Goal: Task Accomplishment & Management: Complete application form

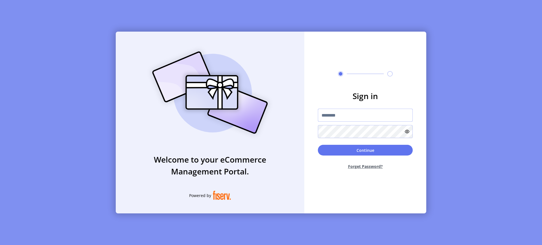
click at [330, 116] on input "text" at bounding box center [365, 115] width 95 height 13
type input "**********"
click at [344, 152] on button "Continue" at bounding box center [365, 150] width 95 height 11
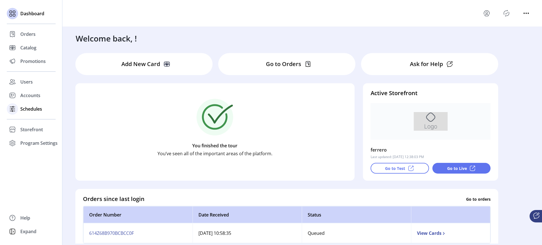
click at [17, 110] on icon at bounding box center [12, 108] width 9 height 9
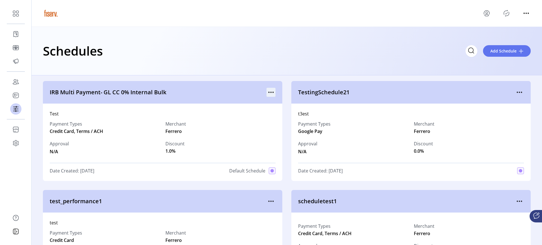
click at [268, 92] on icon "menu" at bounding box center [268, 92] width 1 height 1
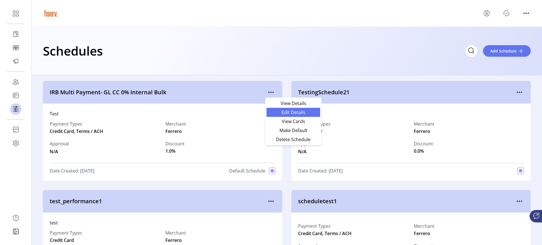
click at [272, 113] on span "Edit Details" at bounding box center [293, 112] width 47 height 5
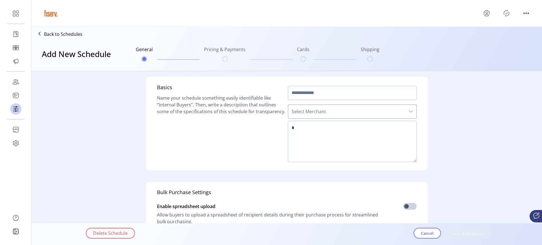
type input "**********"
type textarea "****"
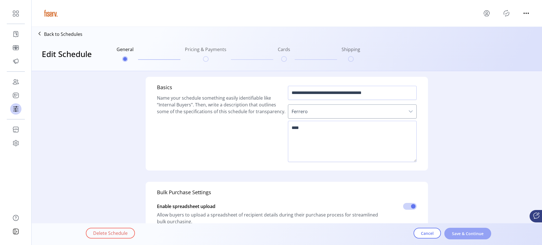
click at [455, 236] on span "Save & Continue" at bounding box center [467, 234] width 32 height 6
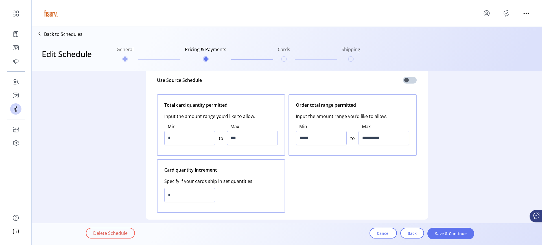
scroll to position [40, 0]
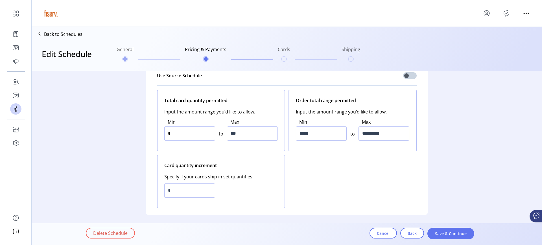
click at [192, 134] on input "*" at bounding box center [189, 133] width 51 height 14
type input "*"
click at [273, 170] on span "Specify if your cards ship in set quantities." at bounding box center [220, 174] width 113 height 11
click at [435, 234] on span "Save & Continue" at bounding box center [451, 234] width 32 height 6
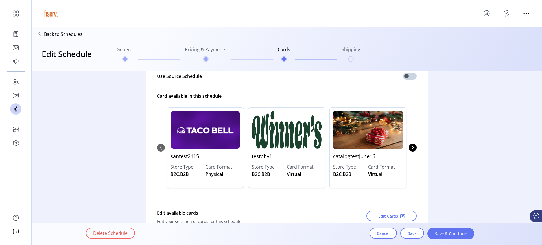
click at [435, 234] on span "Save & Continue" at bounding box center [451, 234] width 32 height 6
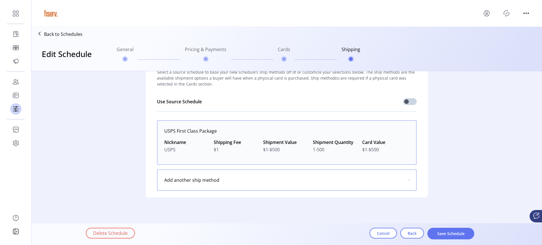
click at [435, 234] on span "Save Schedule" at bounding box center [451, 234] width 32 height 6
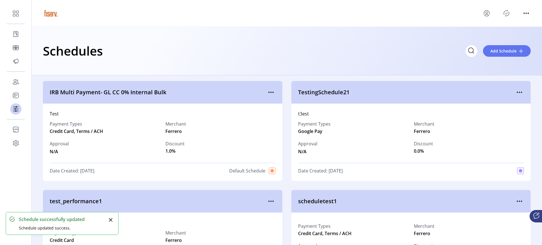
click at [505, 14] on icon "Publisher Panel" at bounding box center [506, 13] width 9 height 9
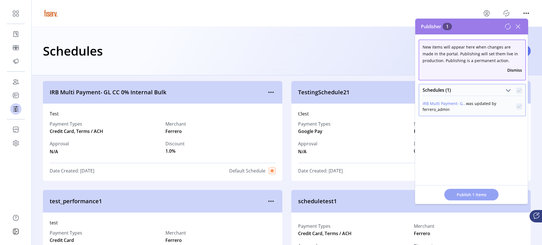
click at [466, 192] on span "Publish 1 Items" at bounding box center [471, 195] width 40 height 6
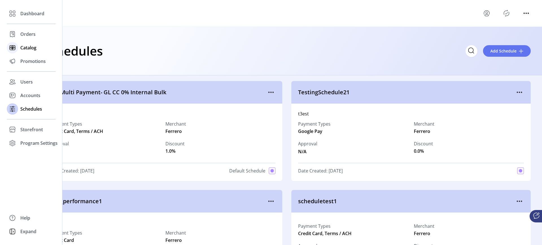
click at [16, 47] on icon at bounding box center [12, 47] width 9 height 9
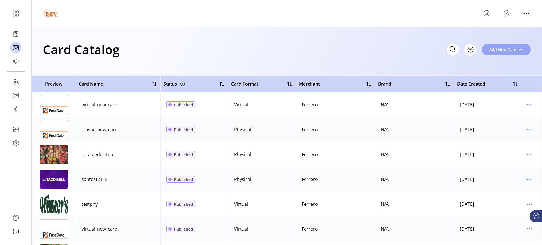
click at [499, 48] on span "Add New Card" at bounding box center [502, 50] width 27 height 6
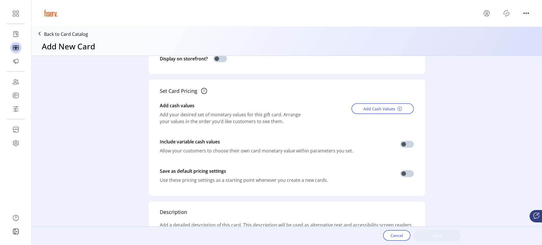
scroll to position [156, 0]
click at [379, 108] on span "Add Cash Values" at bounding box center [379, 108] width 32 height 6
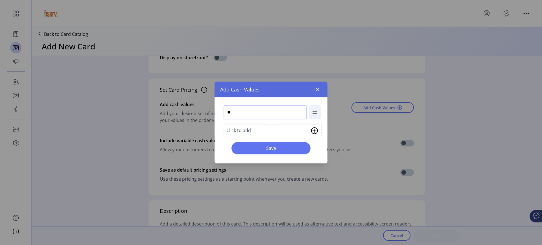
click at [299, 114] on input "**" at bounding box center [264, 112] width 83 height 14
click at [229, 113] on input "***" at bounding box center [264, 112] width 83 height 14
type input "**"
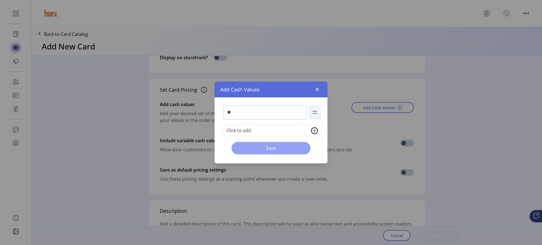
click at [265, 145] on span "Save" at bounding box center [271, 148] width 64 height 7
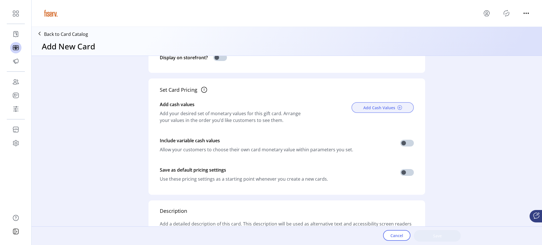
click at [371, 109] on span "Add Cash Values" at bounding box center [379, 108] width 32 height 6
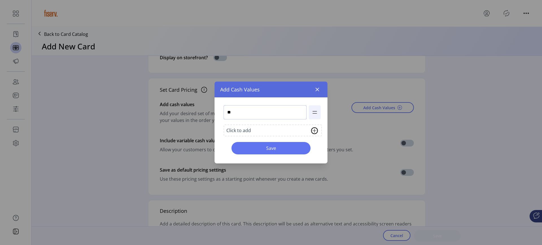
click at [257, 110] on input "**" at bounding box center [264, 112] width 83 height 14
click at [320, 89] on button "button" at bounding box center [317, 89] width 9 height 9
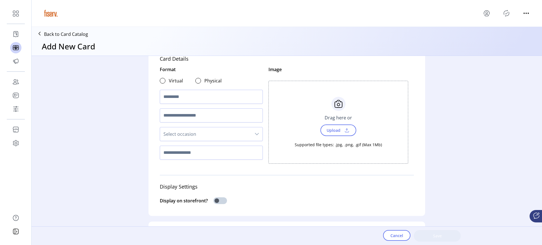
scroll to position [0, 0]
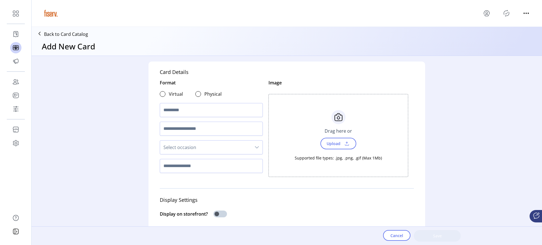
click at [157, 93] on div "Card Details Format Virtual Physical Select occasion Image Choose Upload Cancel…" at bounding box center [286, 146] width 277 height 168
click at [160, 94] on div at bounding box center [163, 94] width 6 height 6
click at [103, 128] on div "Card Details Format Virtual Physical Select occasion Image Choose Upload Cancel…" at bounding box center [287, 144] width 510 height 177
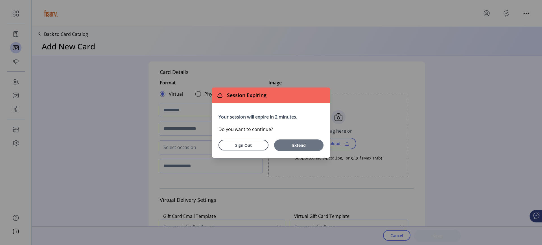
click at [287, 141] on button "Extend" at bounding box center [298, 145] width 49 height 12
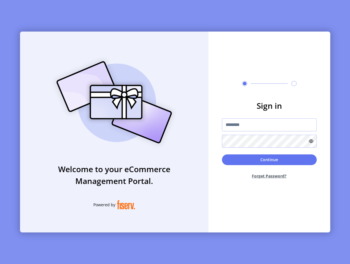
click at [242, 115] on form "Sign in Continue Forget Password?" at bounding box center [270, 142] width 122 height 84
click at [241, 117] on form "Sign in Continue Forget Password?" at bounding box center [270, 142] width 122 height 84
click at [241, 127] on input "text" at bounding box center [269, 125] width 95 height 13
type input "**********"
click at [249, 161] on button "Continue" at bounding box center [269, 160] width 95 height 11
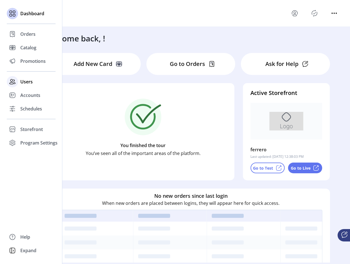
click at [23, 83] on span "Users" at bounding box center [26, 81] width 12 height 7
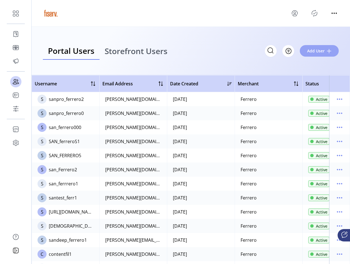
click at [310, 54] on span "Add User" at bounding box center [315, 51] width 17 height 6
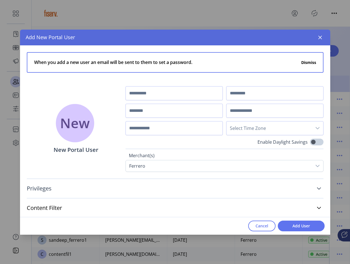
click at [172, 187] on link "Privileges" at bounding box center [175, 189] width 297 height 12
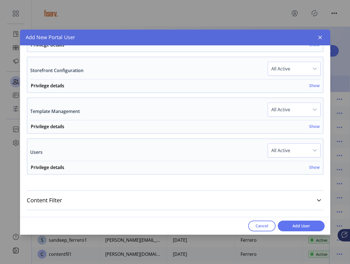
scroll to position [442, 0]
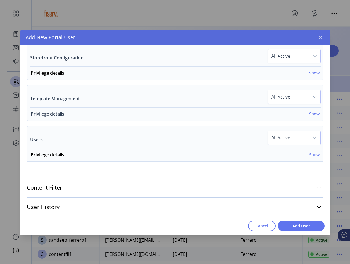
click at [310, 115] on h6 "Show" at bounding box center [314, 114] width 10 height 6
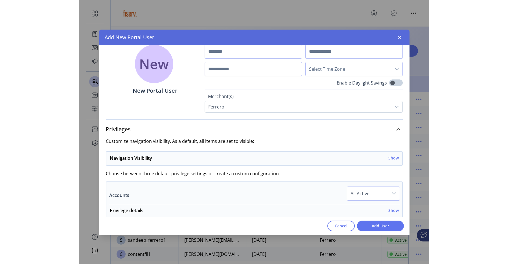
scroll to position [63, 0]
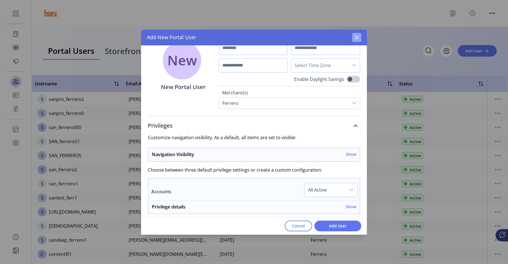
click at [350, 37] on icon "button" at bounding box center [356, 37] width 5 height 5
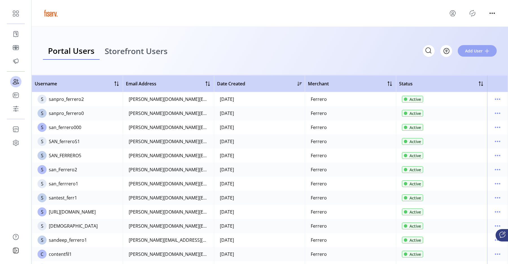
click at [475, 54] on span "Add User" at bounding box center [473, 51] width 17 height 6
click at [475, 54] on app-user-list "Portal Users Storefront Users Filter Add User Username Email Address Date Creat…" at bounding box center [270, 146] width 476 height 238
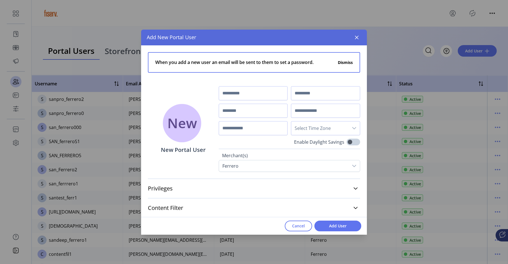
scroll to position [20, 0]
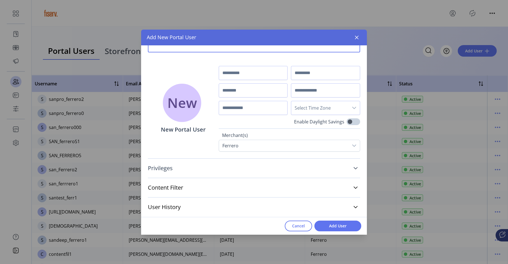
click at [240, 169] on link "Privileges" at bounding box center [254, 168] width 212 height 12
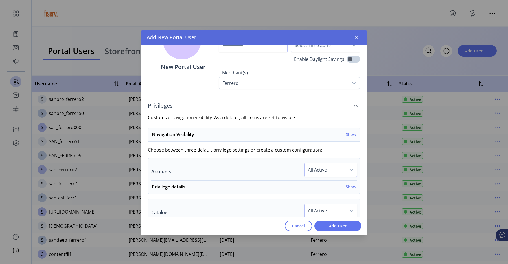
scroll to position [95, 0]
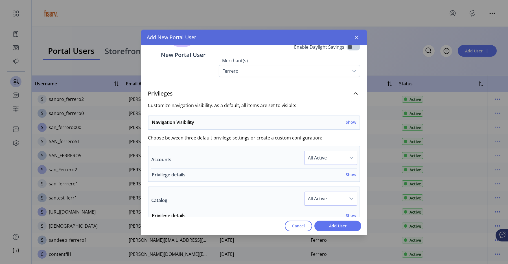
click at [346, 174] on h6 "Show" at bounding box center [351, 175] width 10 height 6
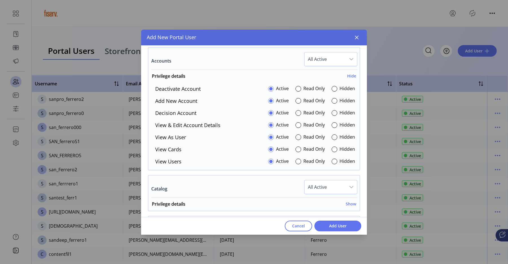
scroll to position [185, 0]
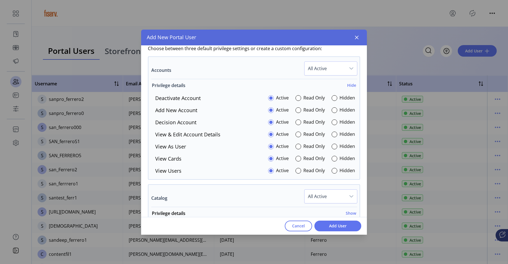
click at [350, 87] on h6 "Hide" at bounding box center [351, 85] width 9 height 6
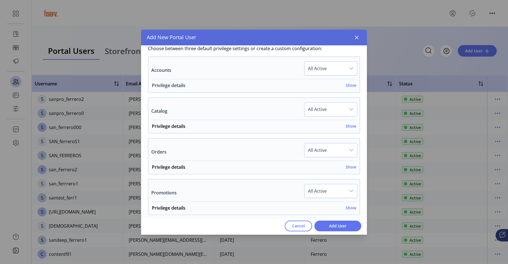
click at [350, 87] on h6 "Show" at bounding box center [351, 85] width 10 height 6
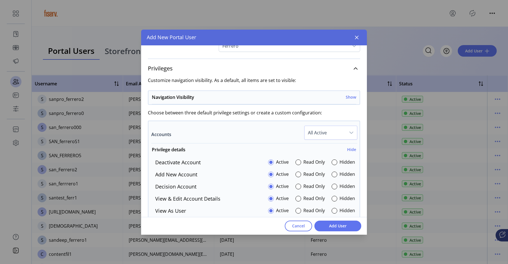
scroll to position [106, 0]
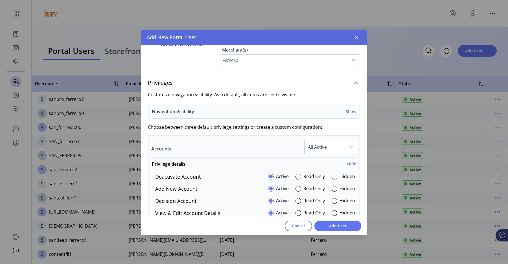
click at [350, 111] on h6 "Show" at bounding box center [351, 112] width 10 height 6
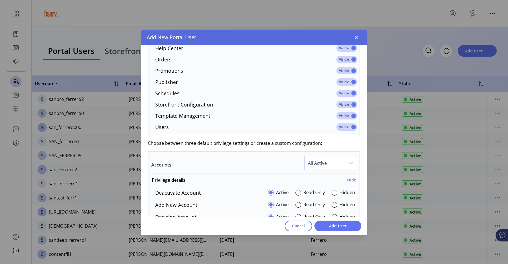
scroll to position [238, 0]
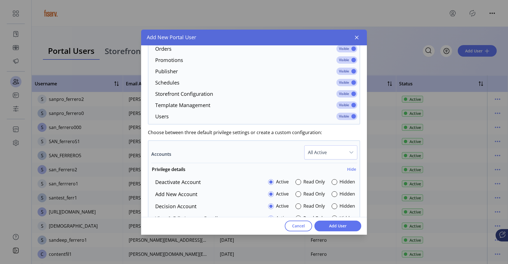
click at [351, 39] on div "Add New Portal User" at bounding box center [254, 38] width 226 height 16
click at [356, 39] on icon "button" at bounding box center [356, 37] width 5 height 5
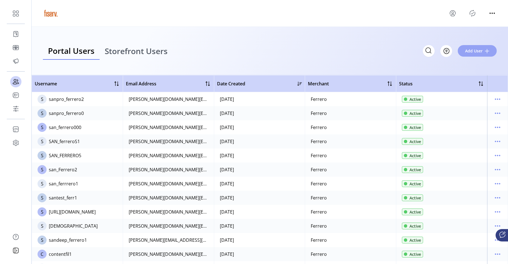
click at [472, 55] on button "Add User" at bounding box center [477, 51] width 39 height 12
click at [472, 55] on app-user-list "Portal Users Storefront Users Filter Add User Username Email Address Date Creat…" at bounding box center [270, 146] width 476 height 238
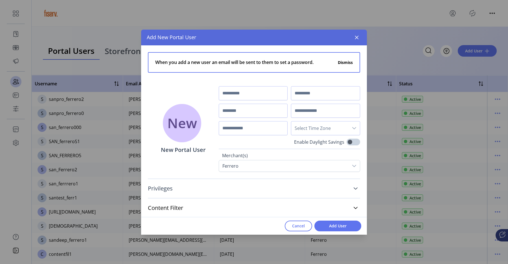
click at [314, 185] on link "Privileges" at bounding box center [254, 189] width 212 height 12
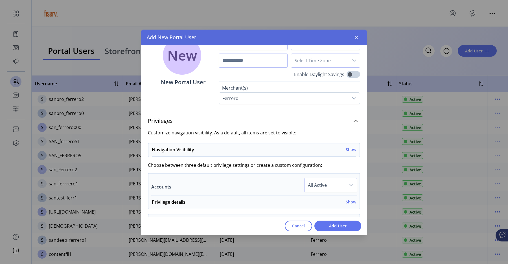
scroll to position [69, 0]
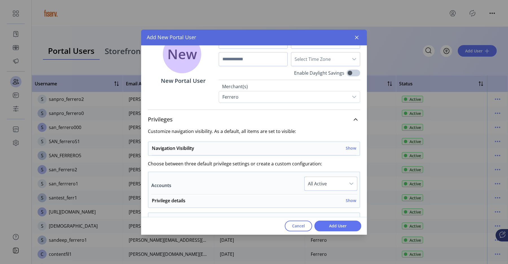
click at [337, 180] on span "All Active" at bounding box center [324, 184] width 41 height 14
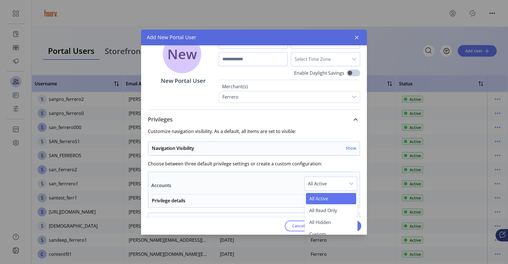
click at [337, 180] on span "All Active" at bounding box center [324, 184] width 41 height 14
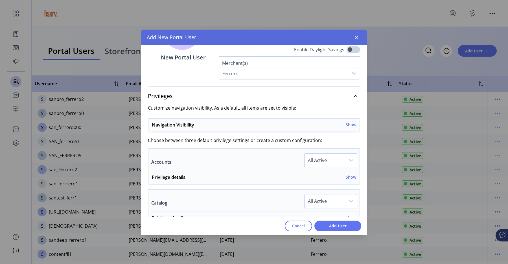
scroll to position [95, 0]
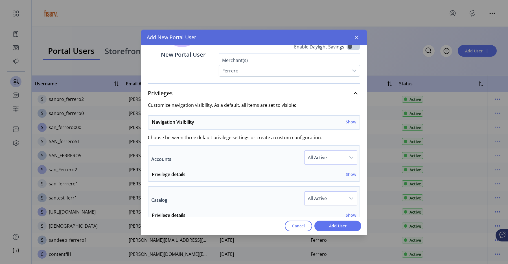
click at [321, 159] on span "All Active" at bounding box center [324, 158] width 41 height 14
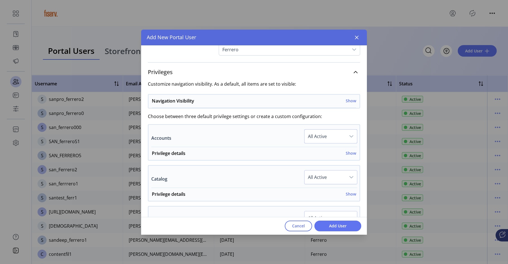
scroll to position [123, 0]
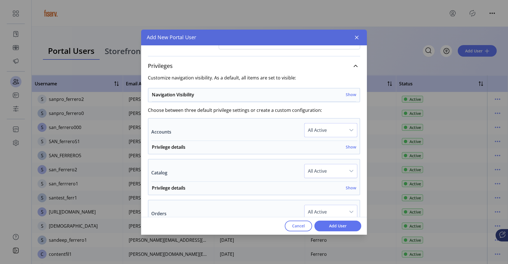
click at [328, 211] on span "All Active" at bounding box center [324, 212] width 41 height 14
click at [347, 99] on div "Navigation Visibility Show" at bounding box center [254, 96] width 204 height 10
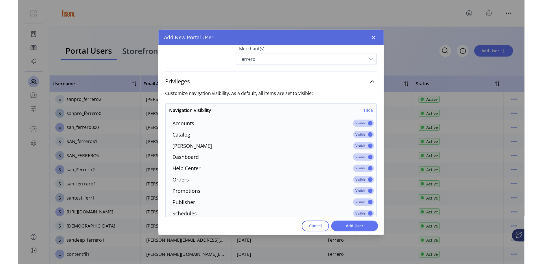
scroll to position [107, 0]
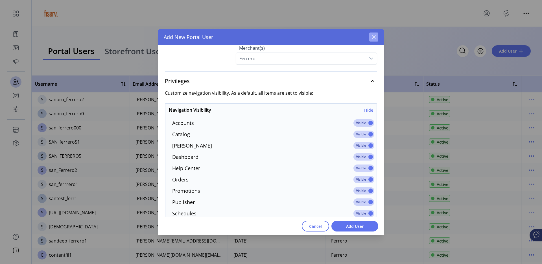
click at [371, 37] on icon "button" at bounding box center [373, 37] width 5 height 5
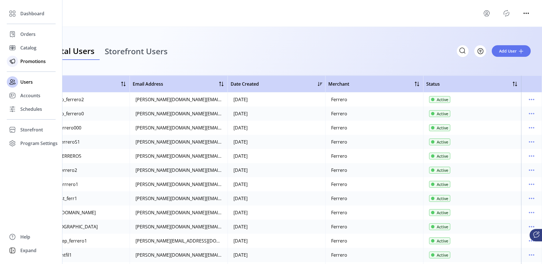
click at [34, 62] on span "Promotions" at bounding box center [32, 61] width 25 height 7
click at [39, 130] on span "Storefront" at bounding box center [31, 129] width 23 height 7
click at [46, 144] on div "Configuration" at bounding box center [31, 140] width 49 height 9
click at [44, 141] on span "Configuration" at bounding box center [35, 140] width 30 height 7
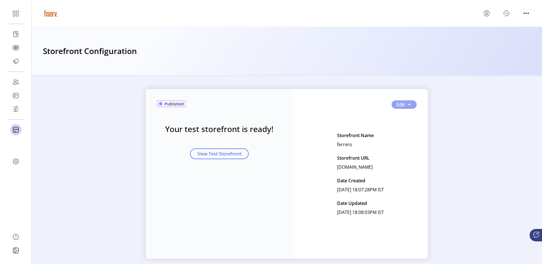
click at [409, 107] on button "Edit" at bounding box center [403, 104] width 25 height 8
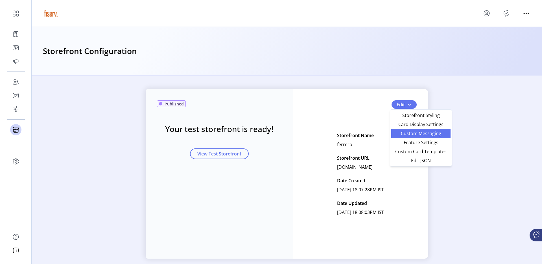
click at [401, 132] on span "Custom Messaging" at bounding box center [420, 133] width 52 height 5
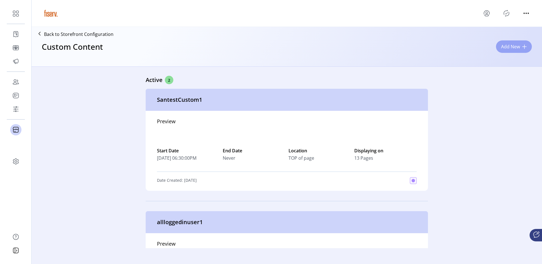
click at [508, 49] on span "Add New" at bounding box center [510, 46] width 19 height 7
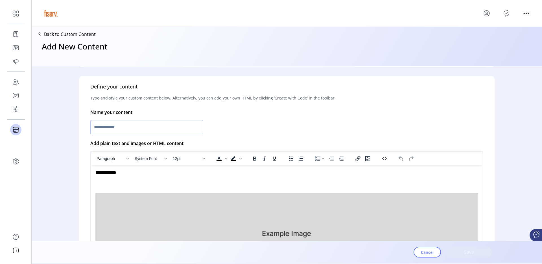
click at [127, 128] on input "text" at bounding box center [146, 127] width 113 height 14
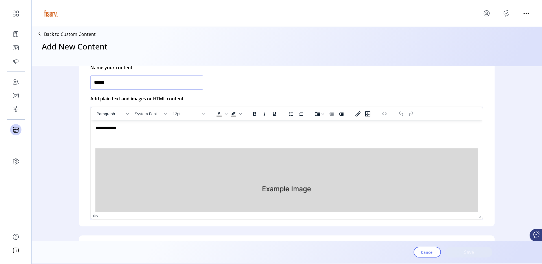
type input "******"
click at [122, 152] on img "Rich Text Area. Press ALT-0 for help." at bounding box center [286, 188] width 383 height 80
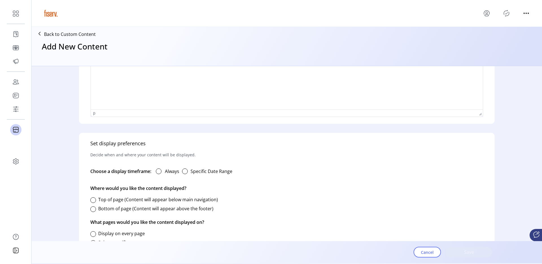
scroll to position [271, 0]
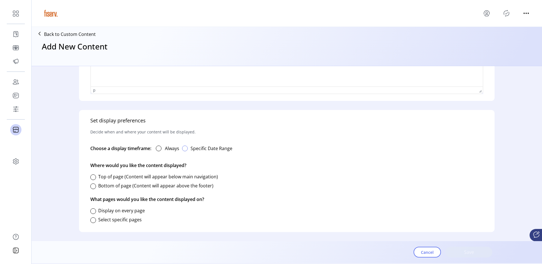
click at [183, 148] on div "button" at bounding box center [185, 148] width 6 height 6
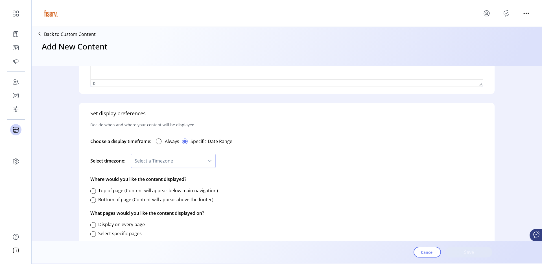
scroll to position [281, 0]
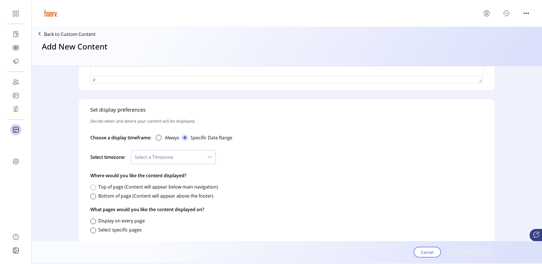
click at [92, 187] on div at bounding box center [93, 187] width 6 height 6
click at [94, 220] on div at bounding box center [93, 221] width 6 height 6
click at [470, 253] on span "Save" at bounding box center [469, 251] width 32 height 7
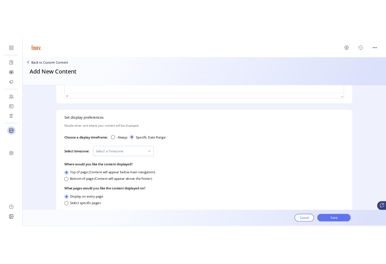
scroll to position [291, 0]
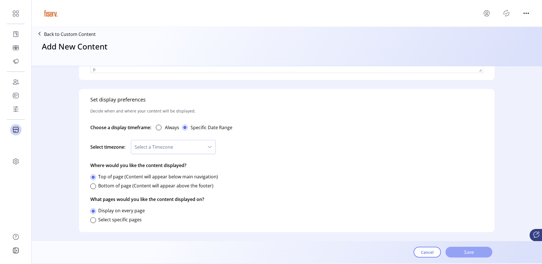
click at [473, 249] on span "Save" at bounding box center [469, 251] width 32 height 7
click at [461, 252] on span "Save" at bounding box center [469, 251] width 32 height 7
click at [465, 253] on span "Save" at bounding box center [469, 251] width 32 height 7
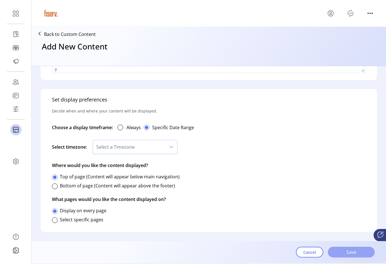
click at [354, 251] on span "Save" at bounding box center [351, 251] width 32 height 7
click at [358, 254] on span "Save" at bounding box center [351, 251] width 32 height 7
click at [345, 253] on span "Save" at bounding box center [351, 251] width 32 height 7
click at [127, 150] on span "Select a Timezone" at bounding box center [129, 147] width 73 height 14
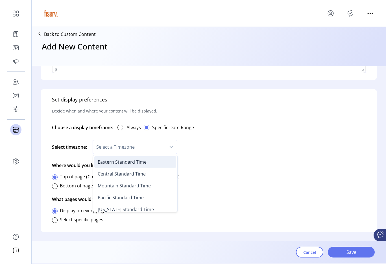
click at [123, 159] on span "Eastern Standard Time" at bounding box center [122, 162] width 49 height 6
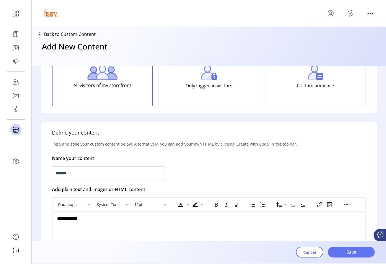
scroll to position [55, 0]
click at [78, 177] on input "******" at bounding box center [108, 173] width 113 height 14
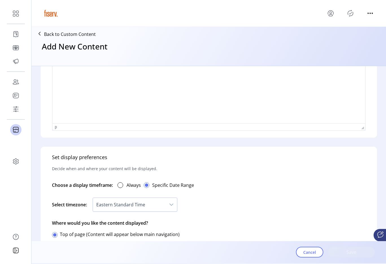
scroll to position [291, 0]
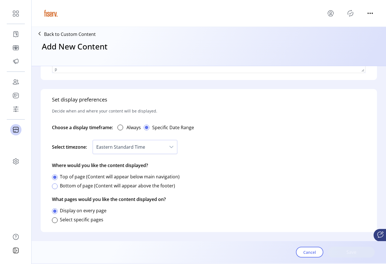
click at [56, 187] on div at bounding box center [55, 186] width 6 height 6
click at [123, 126] on div at bounding box center [120, 127] width 6 height 6
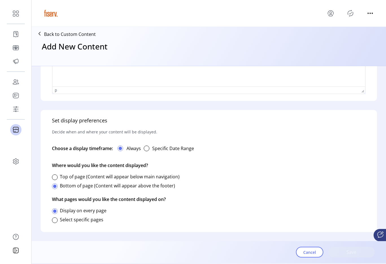
scroll to position [271, 0]
click at [57, 222] on div at bounding box center [55, 220] width 6 height 6
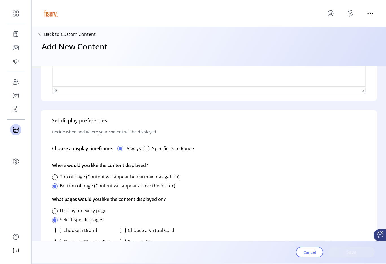
scroll to position [3, 2]
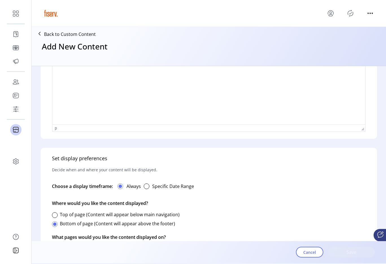
drag, startPoint x: 132, startPoint y: 185, endPoint x: 128, endPoint y: 186, distance: 4.5
click at [132, 185] on label "Always" at bounding box center [133, 186] width 14 height 7
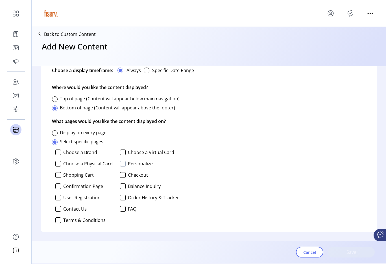
click at [121, 165] on div at bounding box center [123, 164] width 6 height 6
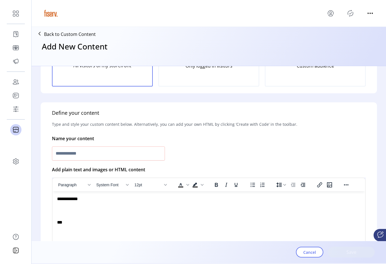
scroll to position [0, 0]
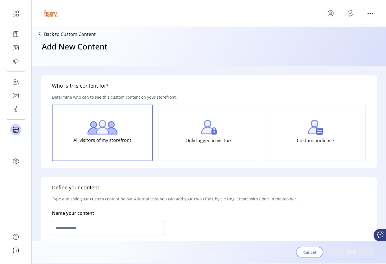
click at [308, 251] on span "Cancel" at bounding box center [309, 252] width 13 height 6
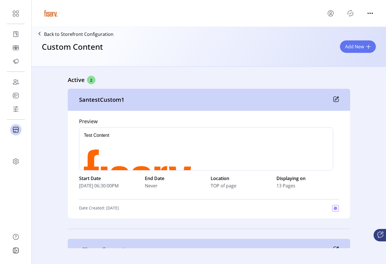
click at [341, 47] on button "Add New" at bounding box center [358, 46] width 36 height 12
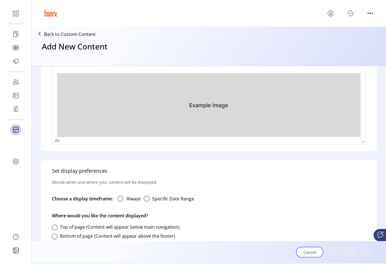
scroll to position [271, 0]
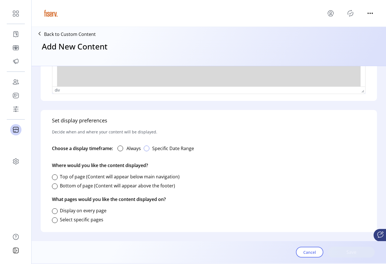
click at [145, 149] on div "button" at bounding box center [147, 148] width 6 height 6
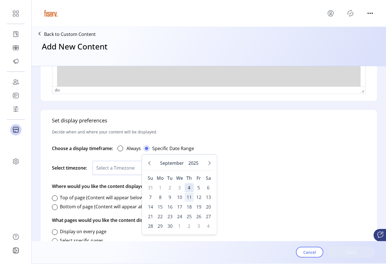
click at [185, 197] on span "11" at bounding box center [189, 196] width 9 height 9
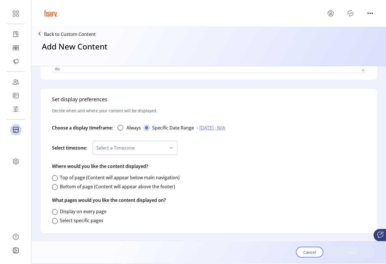
scroll to position [293, 0]
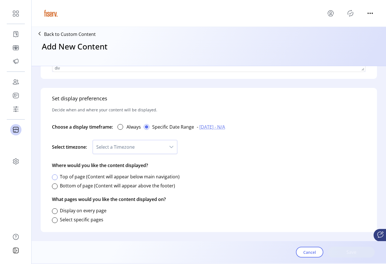
click at [57, 176] on div "Top of page (Content will appear below main navigation)" at bounding box center [116, 176] width 128 height 7
click at [56, 177] on div at bounding box center [55, 177] width 6 height 6
click at [56, 211] on div at bounding box center [55, 211] width 6 height 6
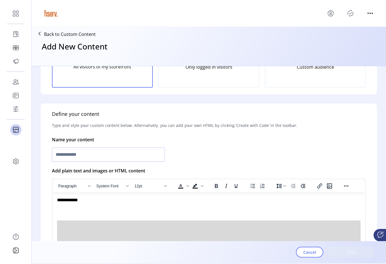
scroll to position [46, 0]
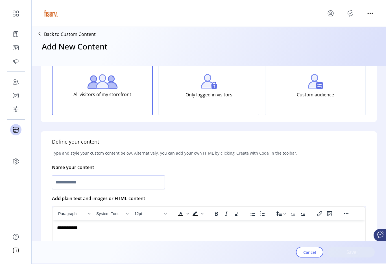
click at [98, 140] on h5 "Define your content" at bounding box center [75, 142] width 47 height 8
click at [89, 186] on input "text" at bounding box center [108, 182] width 113 height 14
type input "****"
click at [350, 252] on span "Save" at bounding box center [351, 251] width 32 height 7
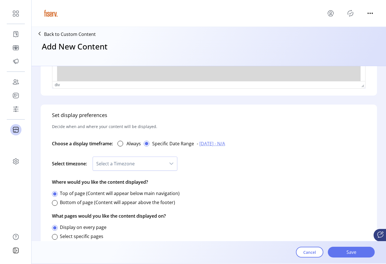
scroll to position [293, 0]
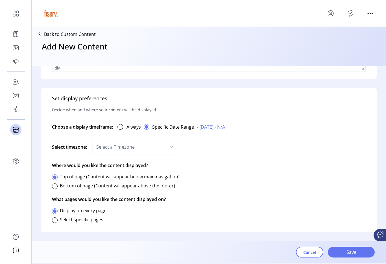
click at [352, 258] on div "Cancel Save" at bounding box center [335, 252] width 79 height 20
click at [345, 251] on span "Save" at bounding box center [351, 251] width 32 height 7
click at [300, 249] on button "Cancel" at bounding box center [309, 251] width 27 height 11
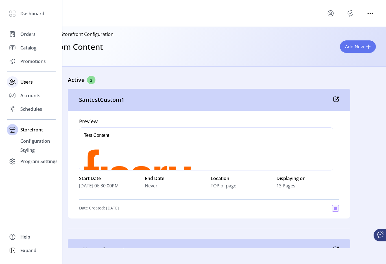
click at [14, 85] on icon at bounding box center [12, 81] width 9 height 9
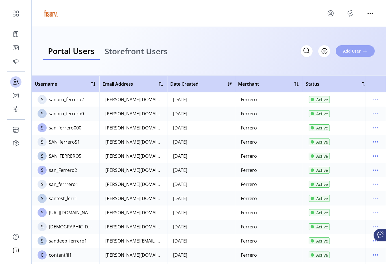
click at [351, 47] on button "Add User" at bounding box center [355, 51] width 39 height 12
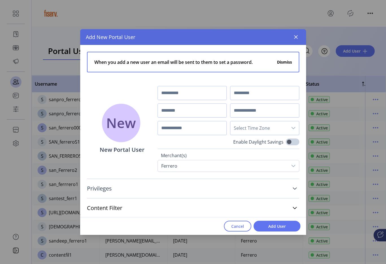
click at [259, 188] on link "Privileges" at bounding box center [193, 188] width 212 height 12
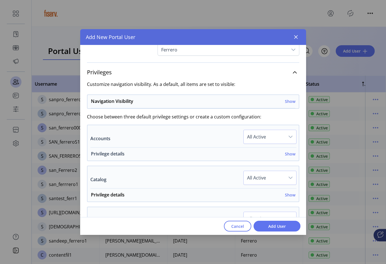
scroll to position [120, 0]
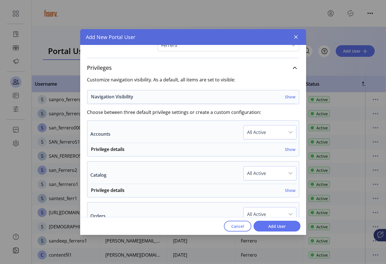
click at [289, 98] on h6 "Show" at bounding box center [290, 97] width 10 height 6
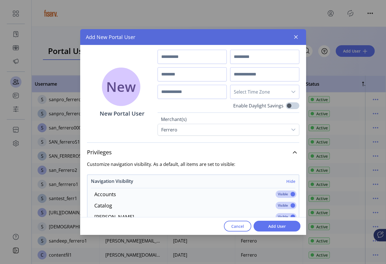
scroll to position [0, 0]
